Goal: Task Accomplishment & Management: Complete application form

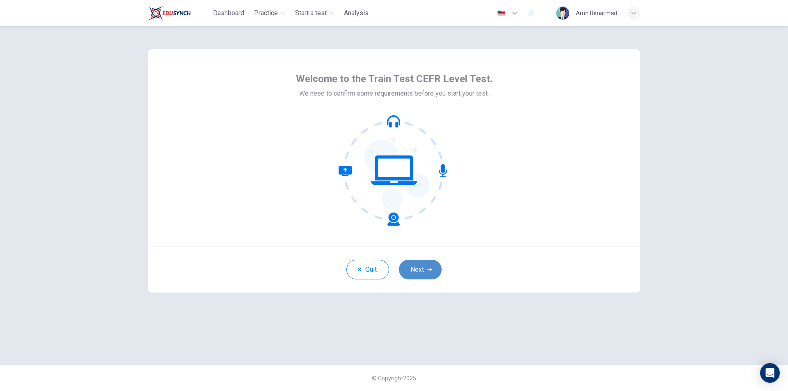
click at [423, 266] on button "Next" at bounding box center [420, 270] width 43 height 20
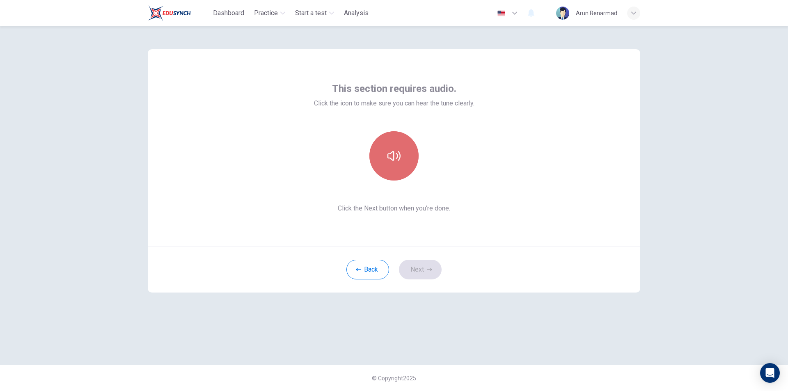
click at [403, 163] on button "button" at bounding box center [393, 155] width 49 height 49
click at [400, 168] on button "button" at bounding box center [393, 155] width 49 height 49
click at [392, 158] on icon "button" at bounding box center [393, 155] width 13 height 13
click at [394, 166] on button "button" at bounding box center [393, 155] width 49 height 49
click at [416, 276] on button "Next" at bounding box center [420, 270] width 43 height 20
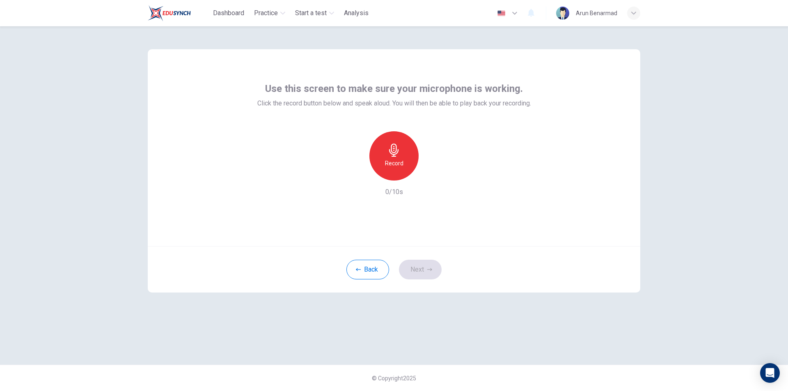
click at [399, 162] on h6 "Record" at bounding box center [394, 163] width 18 height 10
click at [403, 164] on div "Stop" at bounding box center [393, 155] width 49 height 49
click at [430, 176] on icon "button" at bounding box center [432, 174] width 8 height 8
click at [422, 268] on button "Next" at bounding box center [420, 270] width 43 height 20
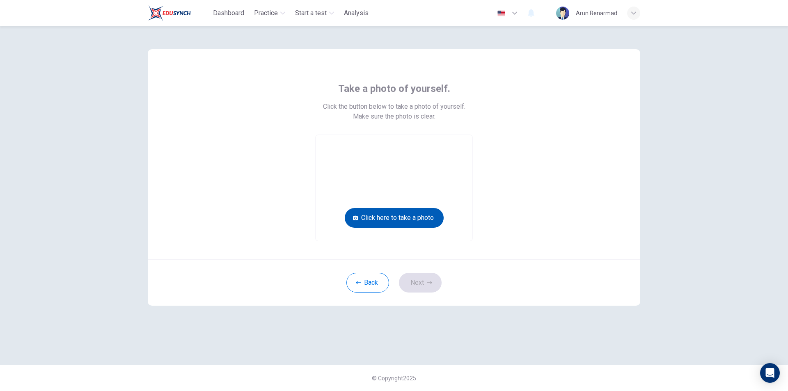
click at [401, 222] on button "Click here to take a photo" at bounding box center [394, 218] width 99 height 20
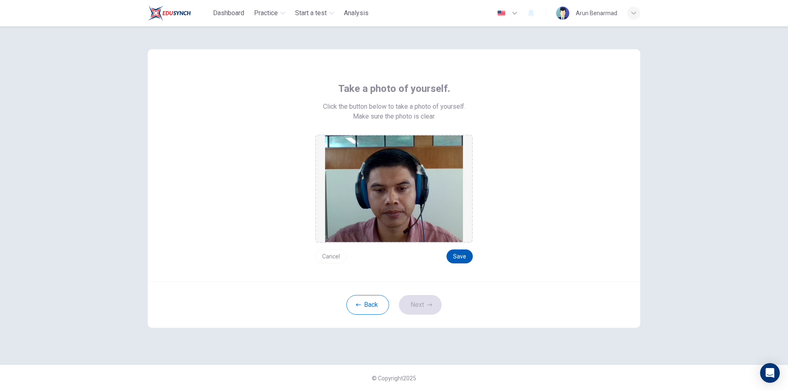
click at [456, 257] on button "Save" at bounding box center [459, 256] width 26 height 14
click at [422, 306] on button "Next" at bounding box center [420, 305] width 43 height 20
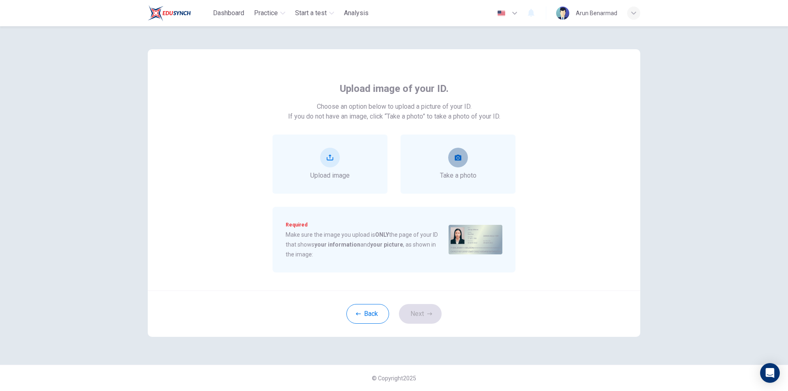
click at [457, 158] on icon "take photo" at bounding box center [458, 157] width 7 height 7
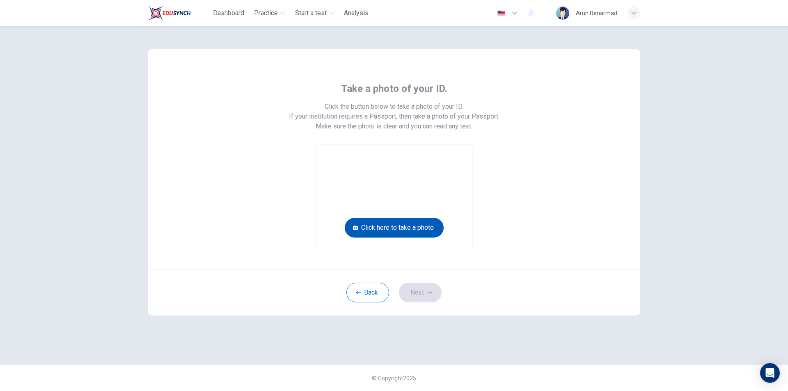
click at [418, 226] on button "Click here to take a photo" at bounding box center [394, 228] width 99 height 20
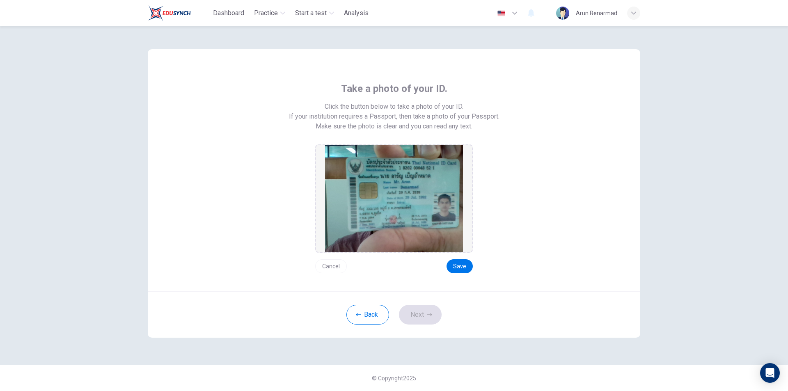
click at [332, 263] on button "Cancel" at bounding box center [331, 266] width 32 height 14
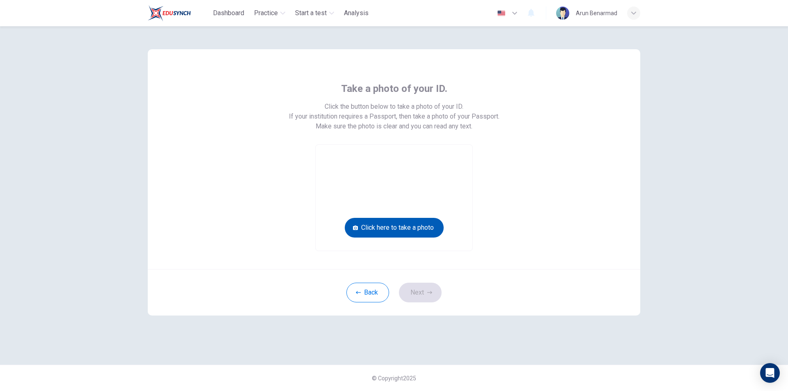
click at [373, 227] on button "Click here to take a photo" at bounding box center [394, 228] width 99 height 20
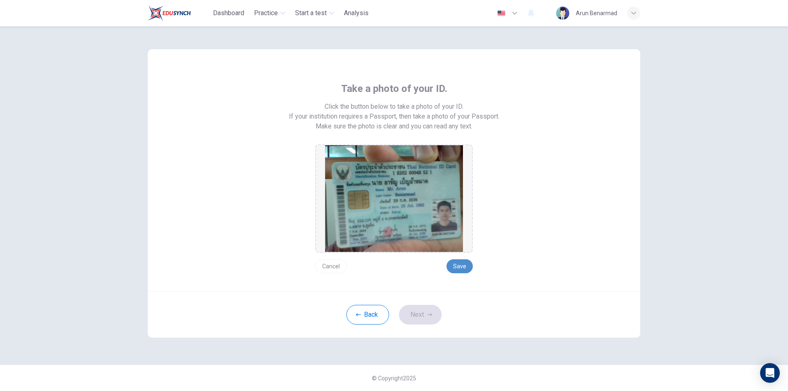
click at [462, 270] on button "Save" at bounding box center [459, 266] width 26 height 14
click at [433, 314] on button "Next" at bounding box center [420, 315] width 43 height 20
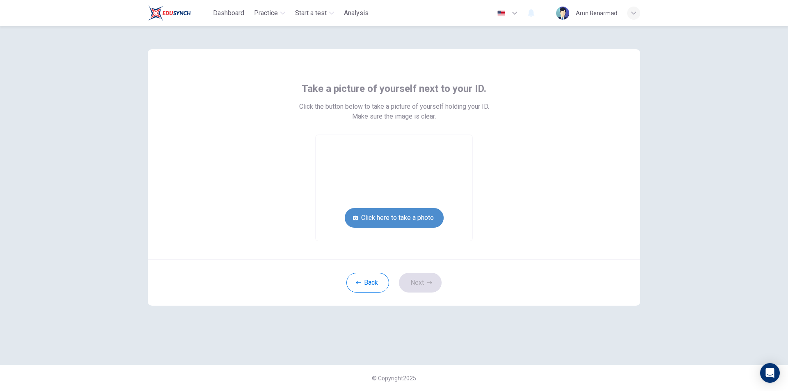
click at [399, 213] on button "Click here to take a photo" at bounding box center [394, 218] width 99 height 20
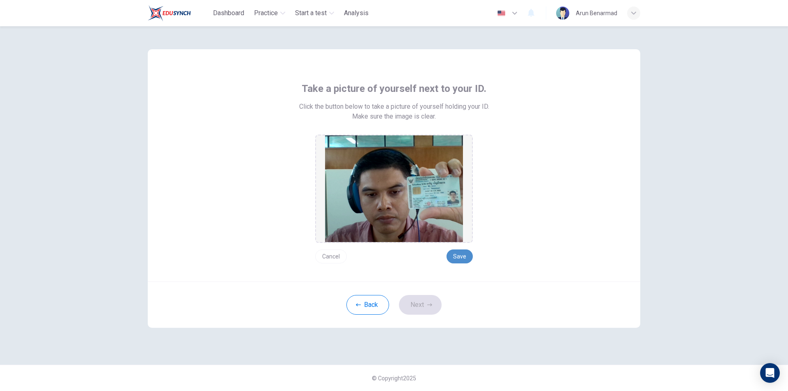
click at [467, 258] on button "Save" at bounding box center [459, 256] width 26 height 14
click at [429, 307] on icon "button" at bounding box center [429, 304] width 5 height 5
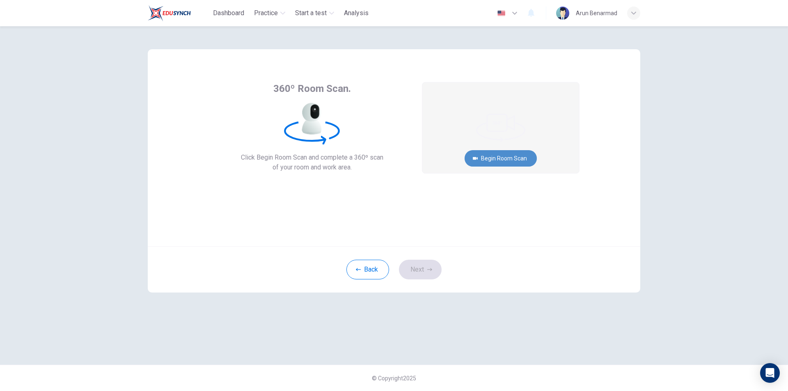
click at [500, 153] on button "Begin Room Scan" at bounding box center [501, 158] width 72 height 16
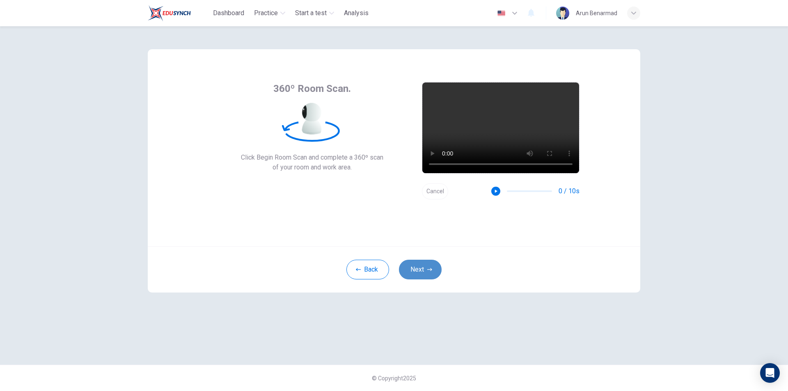
click at [429, 268] on icon "button" at bounding box center [429, 269] width 5 height 5
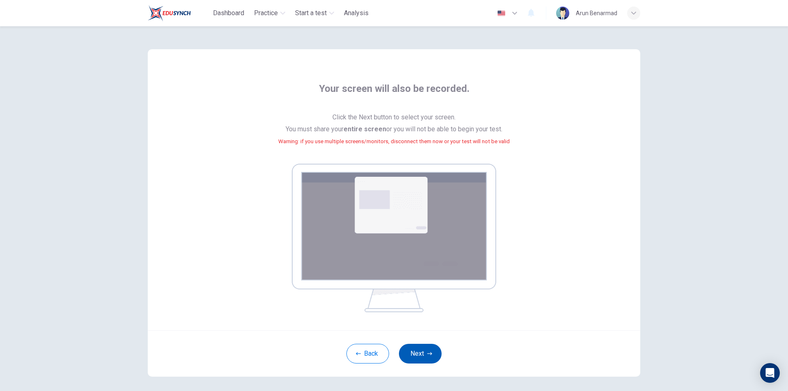
click at [417, 350] on button "Next" at bounding box center [420, 354] width 43 height 20
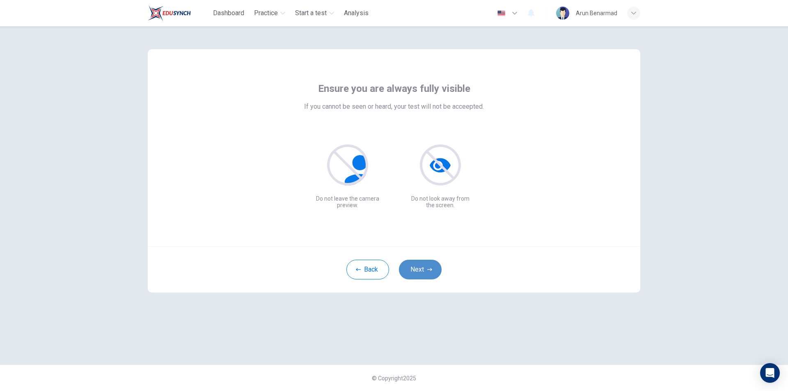
click at [426, 272] on button "Next" at bounding box center [420, 270] width 43 height 20
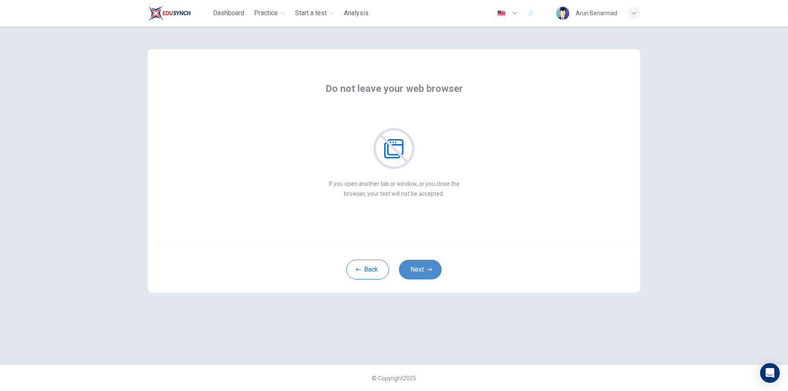
click at [427, 272] on icon "button" at bounding box center [429, 269] width 5 height 5
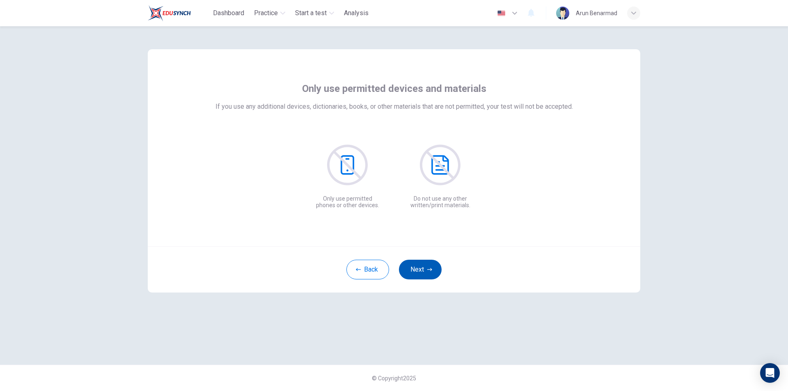
click at [427, 272] on icon "button" at bounding box center [429, 269] width 5 height 5
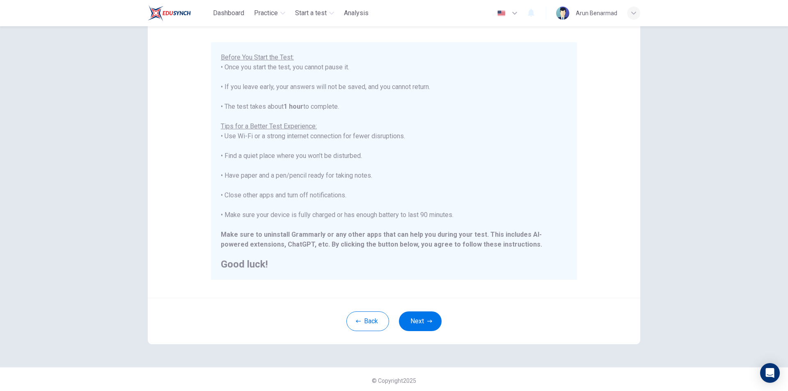
scroll to position [65, 0]
click at [419, 317] on button "Next" at bounding box center [420, 319] width 43 height 20
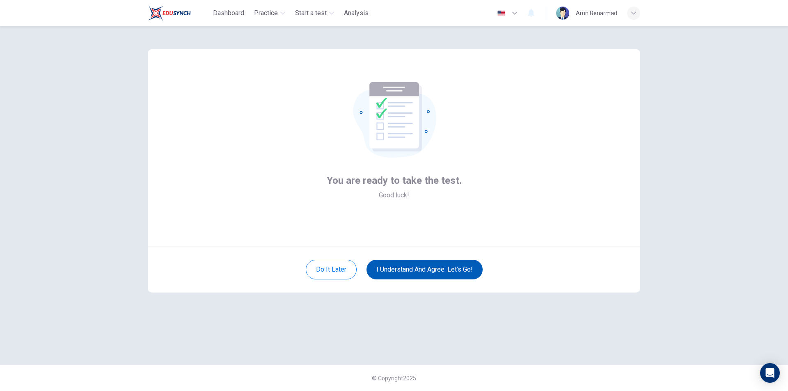
click at [436, 268] on button "I understand and agree. Let’s go!" at bounding box center [424, 270] width 116 height 20
